Goal: Information Seeking & Learning: Check status

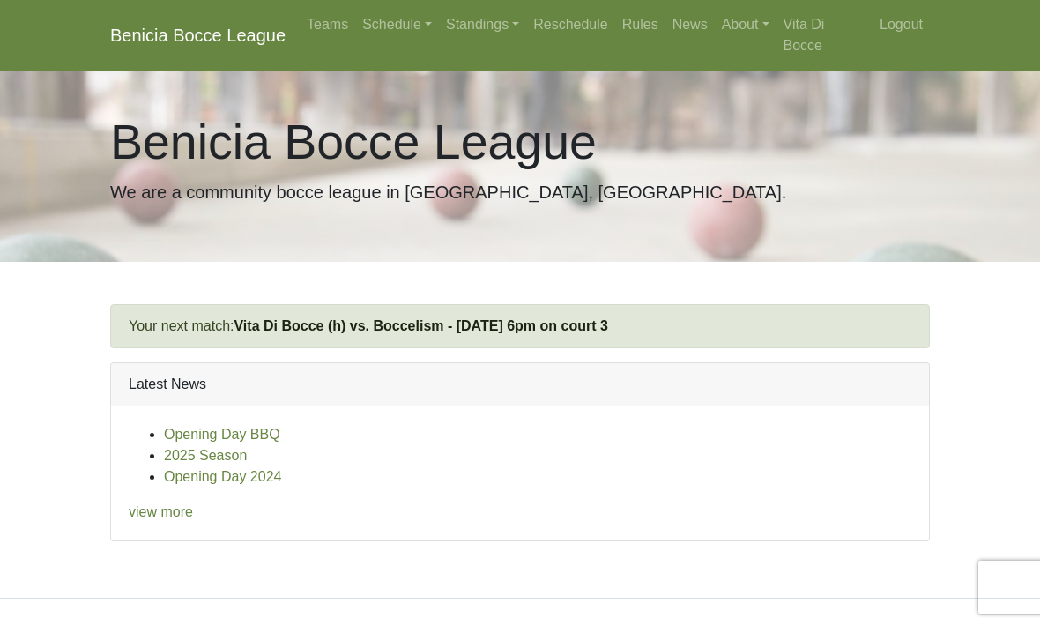
click at [409, 28] on link "Schedule" at bounding box center [397, 24] width 84 height 35
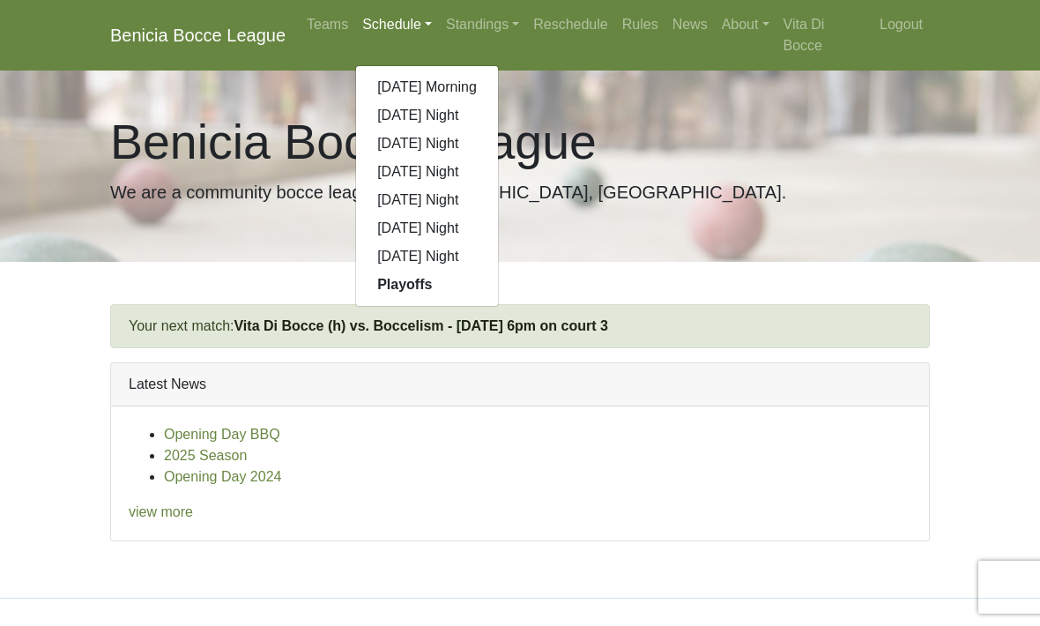
click at [461, 234] on link "[DATE] Night" at bounding box center [427, 228] width 142 height 28
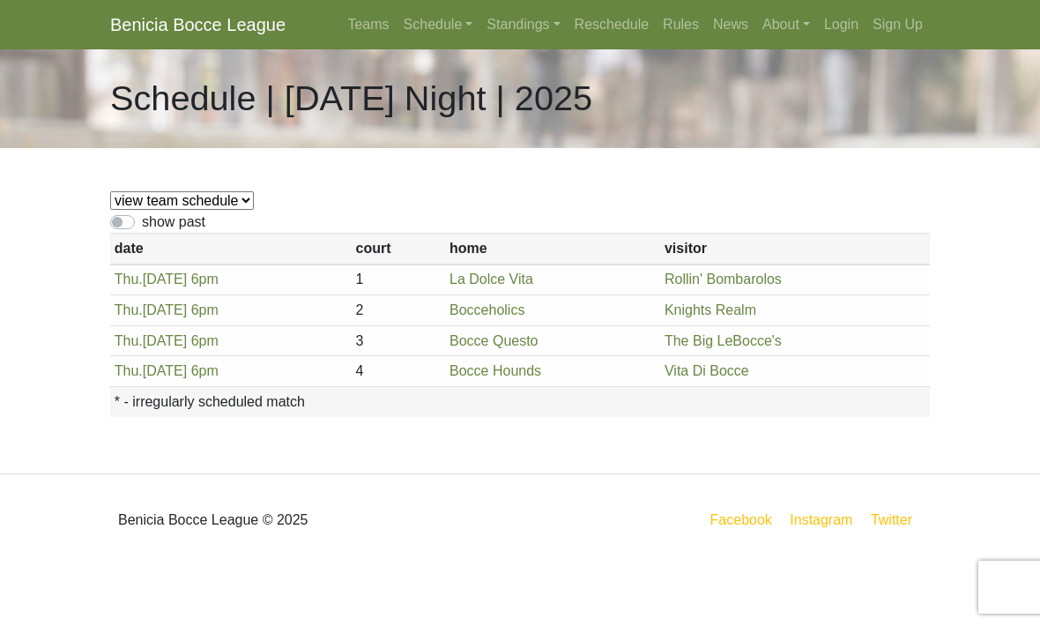
click at [516, 30] on link "Standings" at bounding box center [522, 24] width 87 height 35
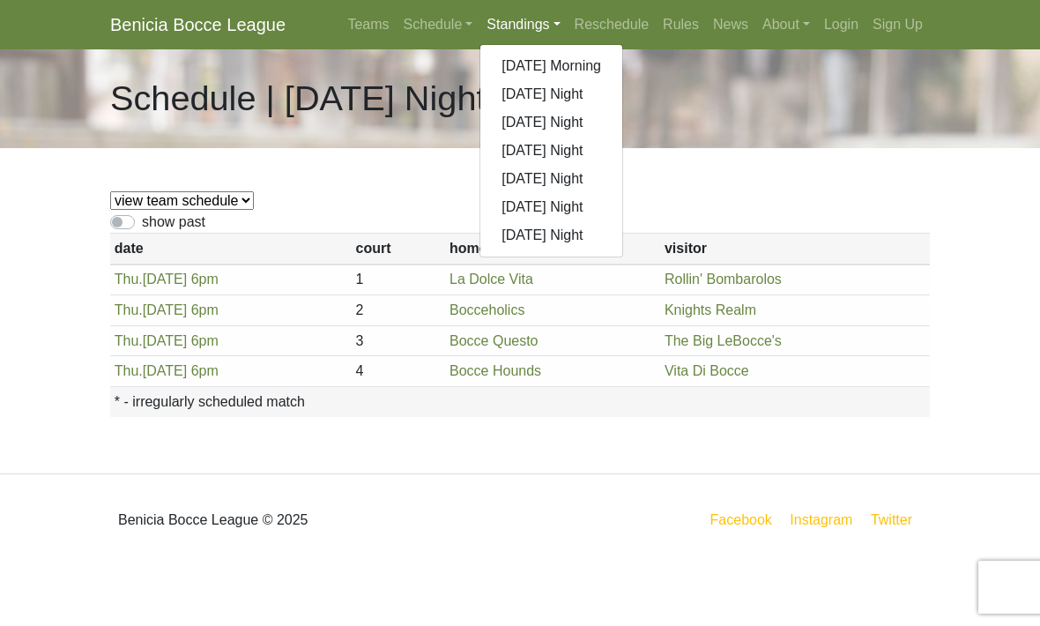
click at [573, 201] on link "[DATE] Night" at bounding box center [551, 207] width 142 height 28
